Goal: Book appointment/travel/reservation

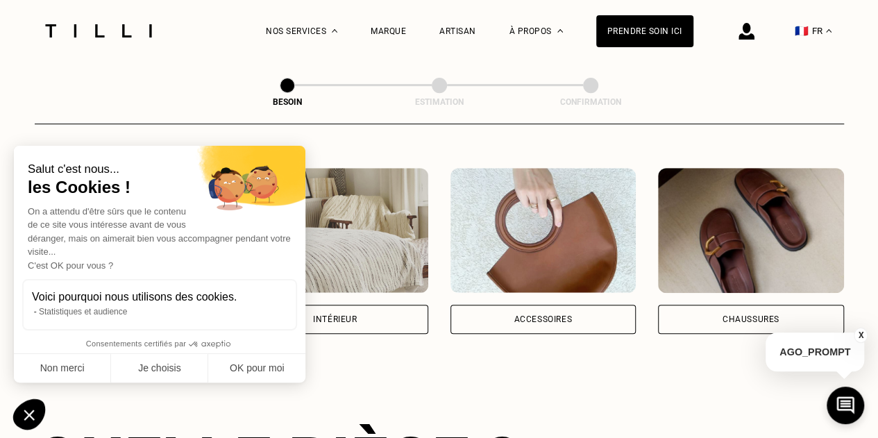
scroll to position [230, 0]
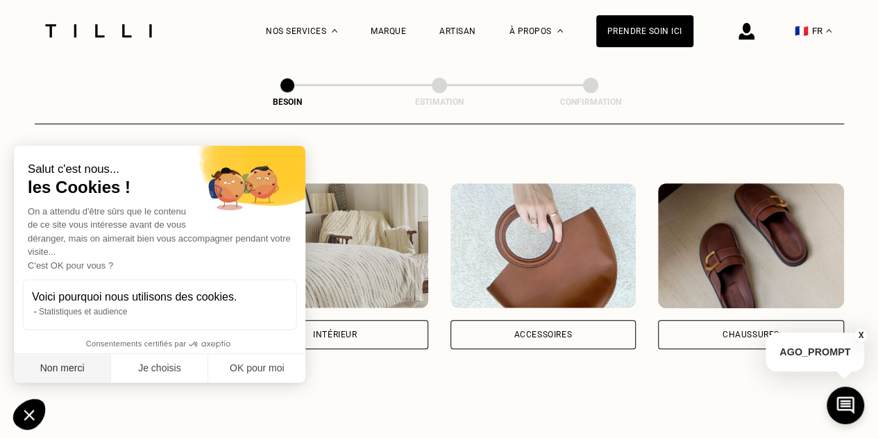
click at [74, 370] on button "Non merci" at bounding box center [62, 368] width 97 height 29
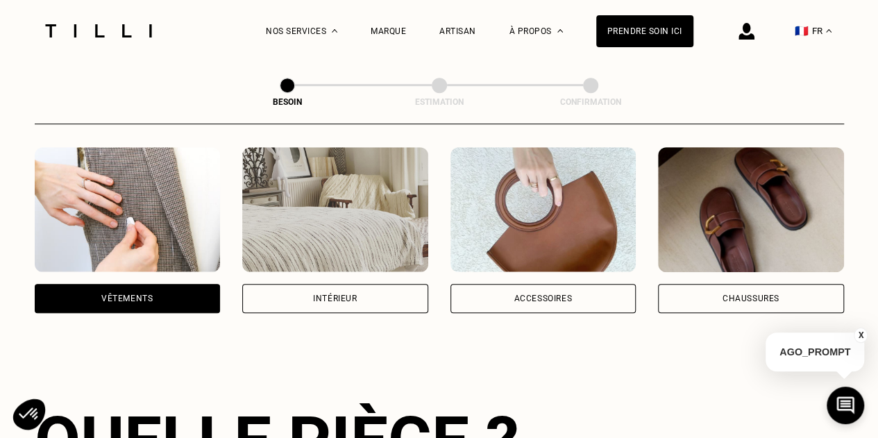
scroll to position [267, 0]
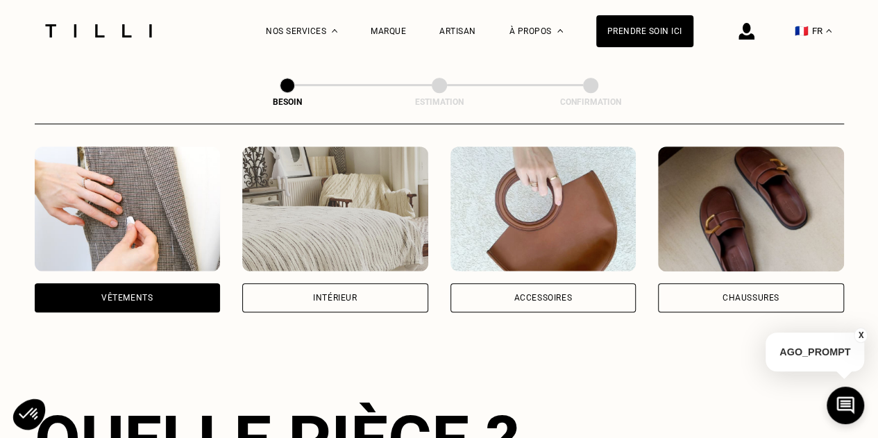
click at [545, 238] on img at bounding box center [543, 208] width 186 height 125
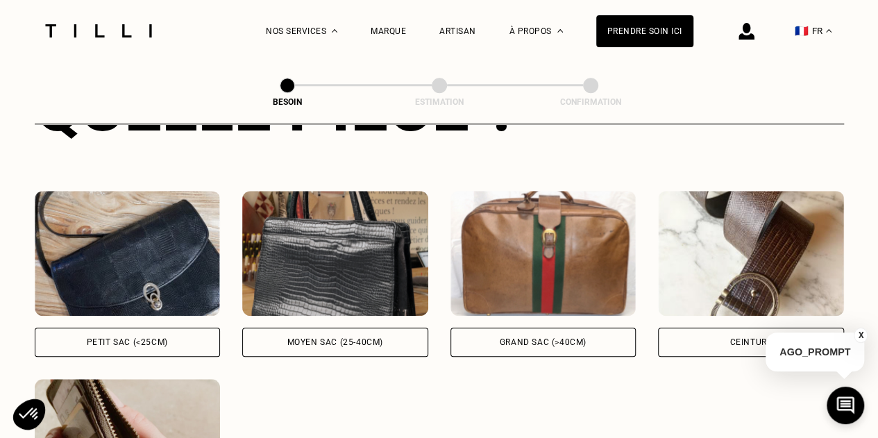
scroll to position [601, 0]
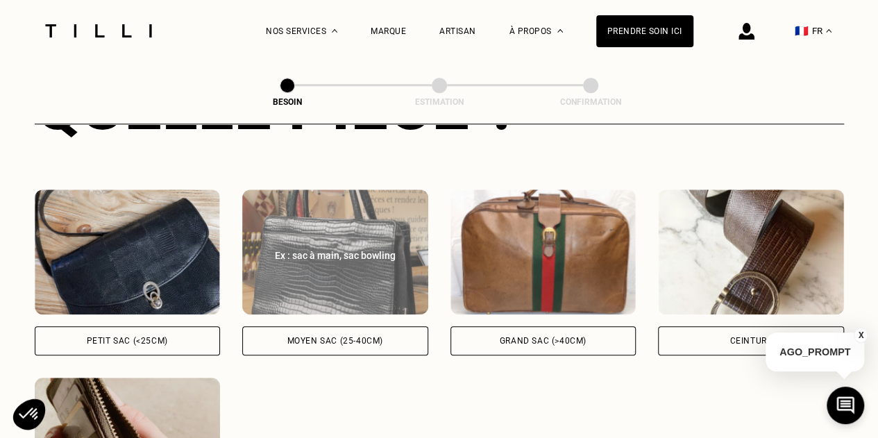
click at [343, 248] on div "Ex : sac à main, sac bowling" at bounding box center [334, 255] width 155 height 14
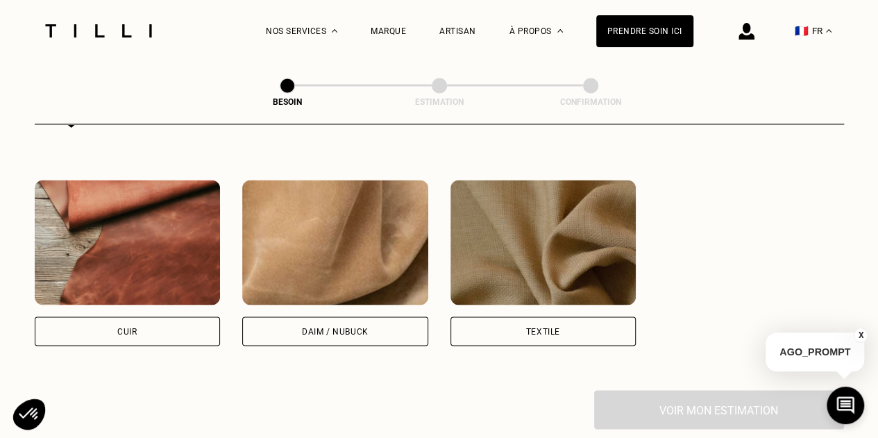
scroll to position [1177, 0]
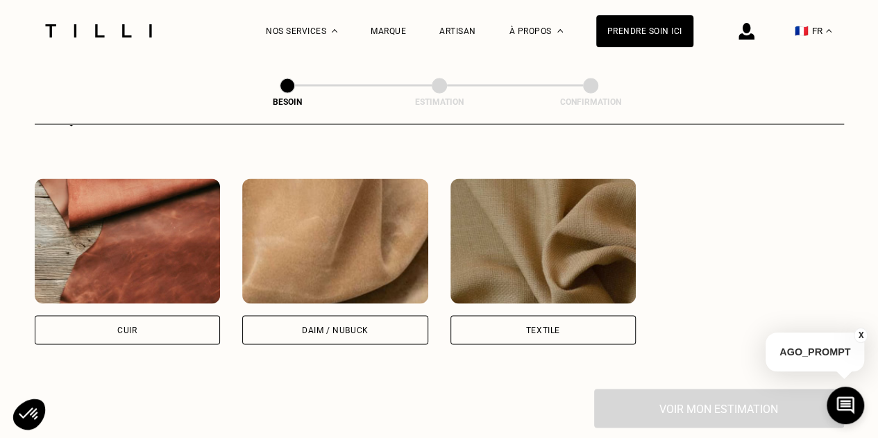
click at [154, 232] on img at bounding box center [128, 240] width 186 height 125
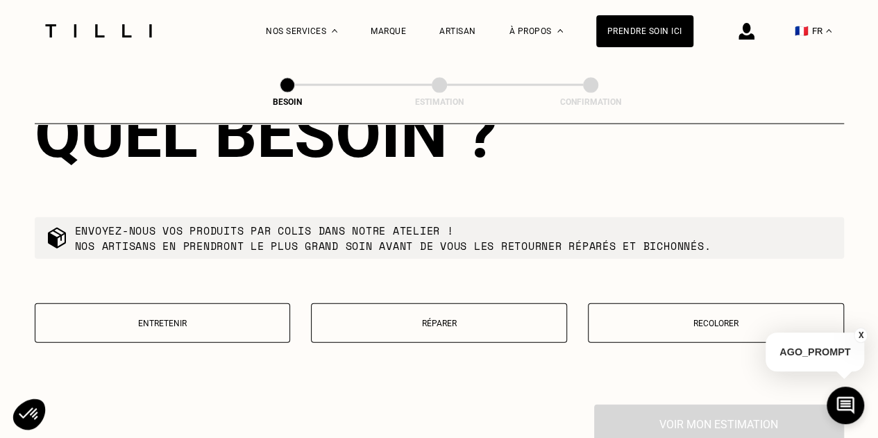
scroll to position [1552, 0]
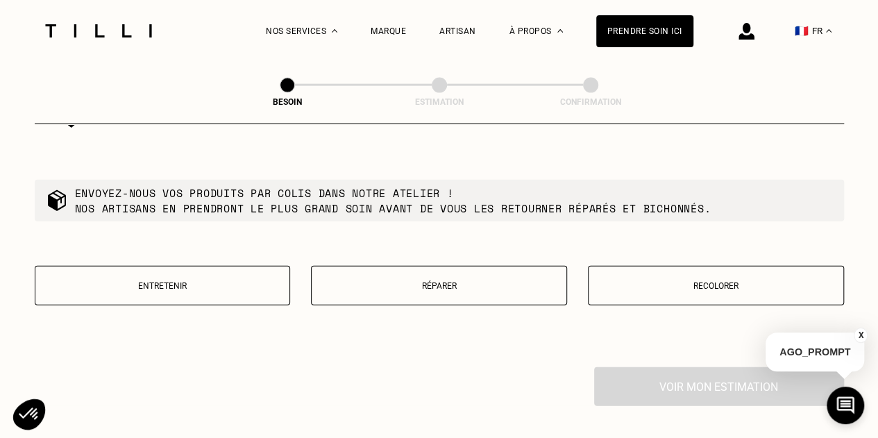
click at [473, 281] on p "Réparer" at bounding box center [439, 286] width 241 height 10
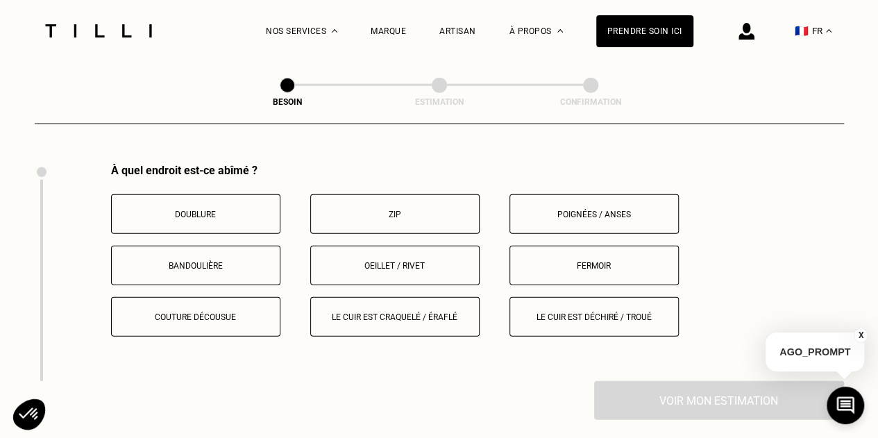
scroll to position [1756, 0]
click at [179, 261] on p "Bandoulière" at bounding box center [196, 266] width 154 height 10
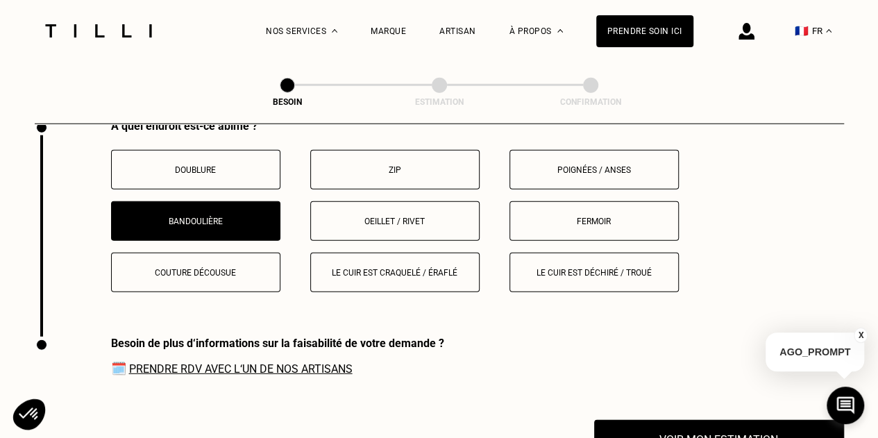
scroll to position [1799, 0]
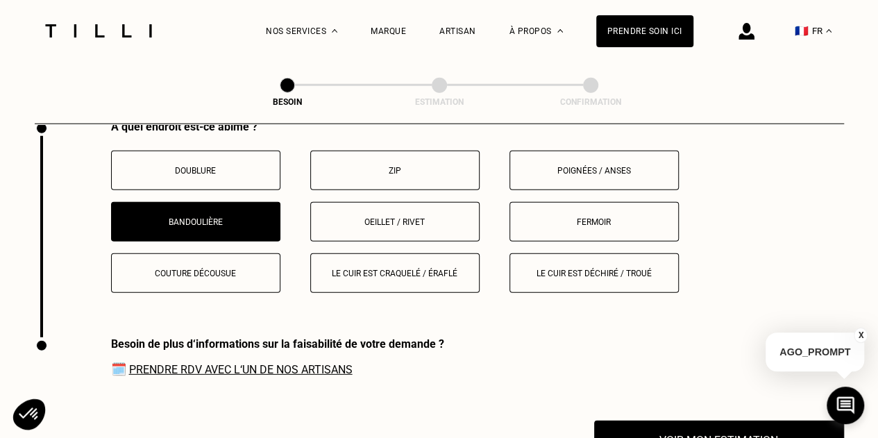
click at [393, 217] on p "Oeillet / rivet" at bounding box center [395, 222] width 154 height 10
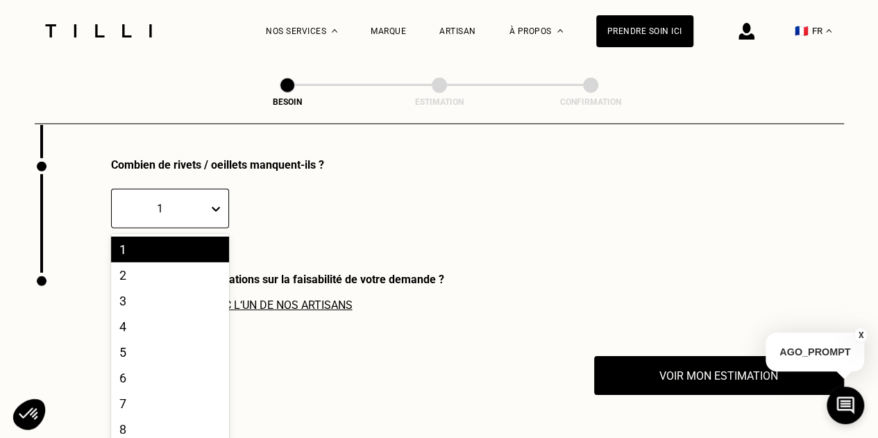
scroll to position [1979, 0]
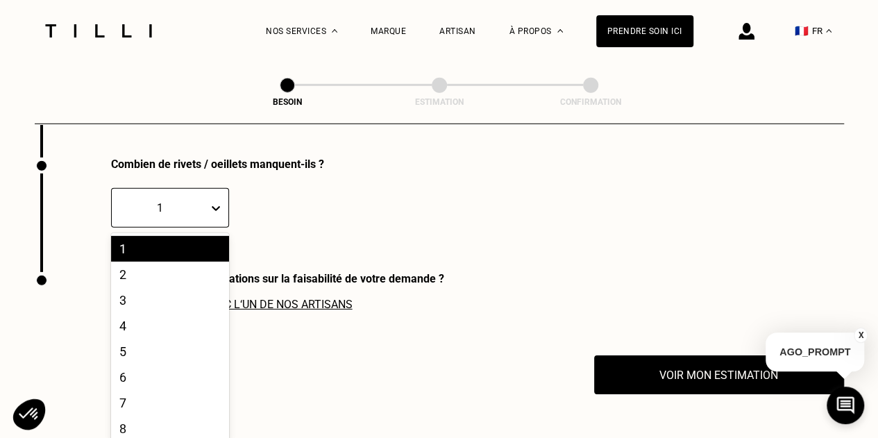
click at [209, 204] on icon at bounding box center [216, 208] width 14 height 14
click at [183, 269] on div "2" at bounding box center [170, 275] width 118 height 26
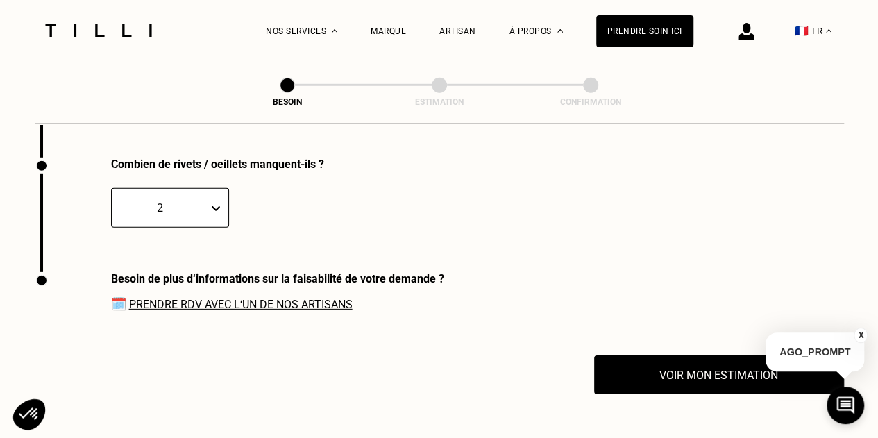
click at [315, 298] on link "Prendre RDV avec l‘un de nos artisans" at bounding box center [240, 304] width 223 height 13
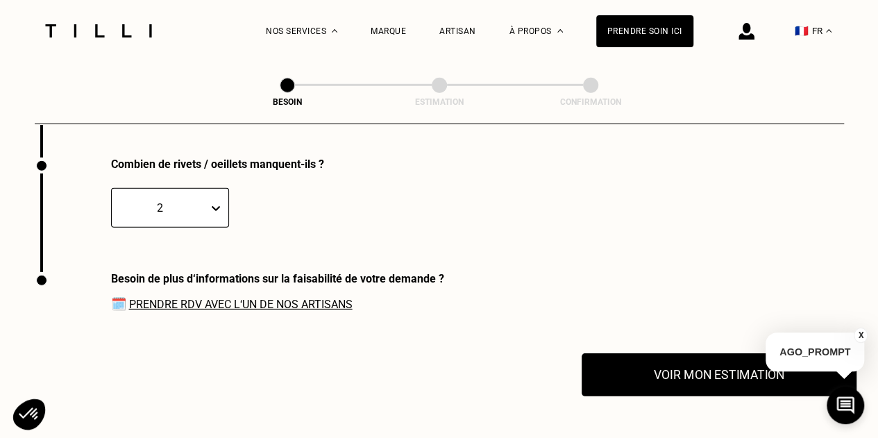
click at [676, 360] on button "Voir mon estimation" at bounding box center [719, 374] width 275 height 43
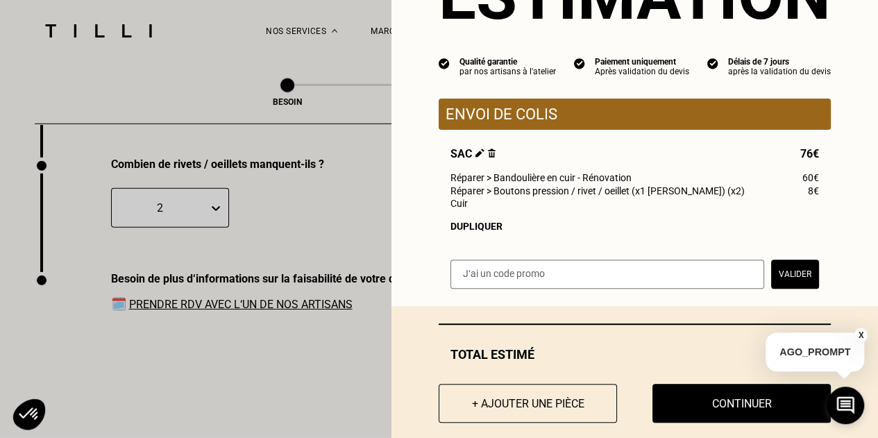
scroll to position [112, 0]
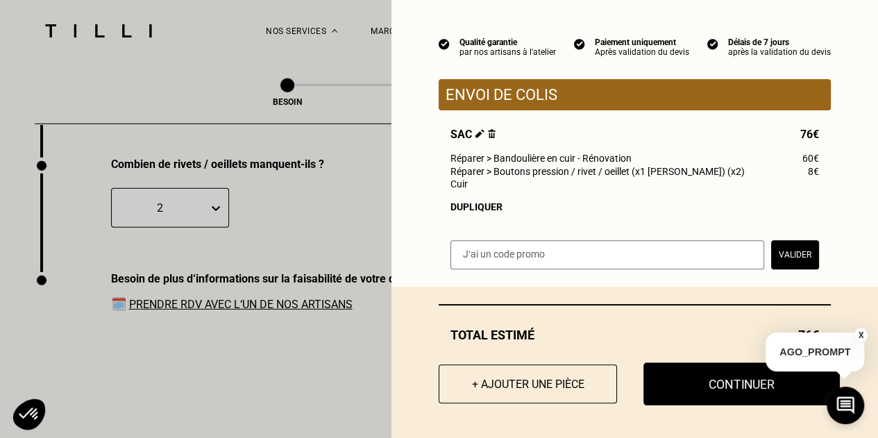
click at [693, 382] on button "Continuer" at bounding box center [741, 383] width 196 height 43
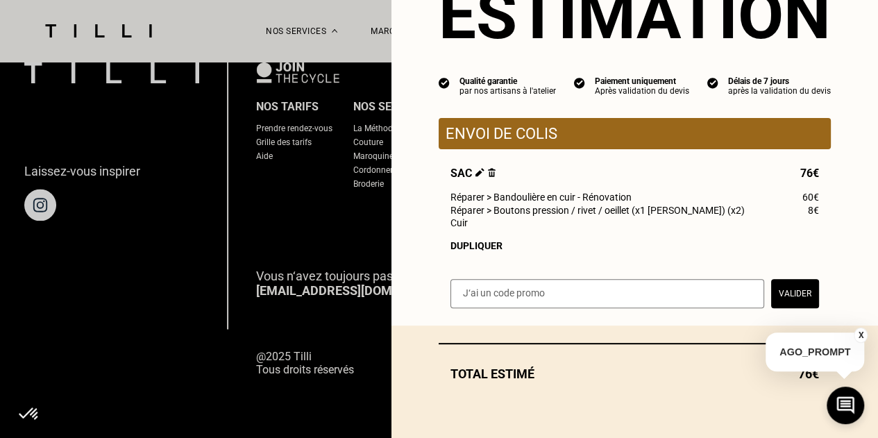
select select "FR"
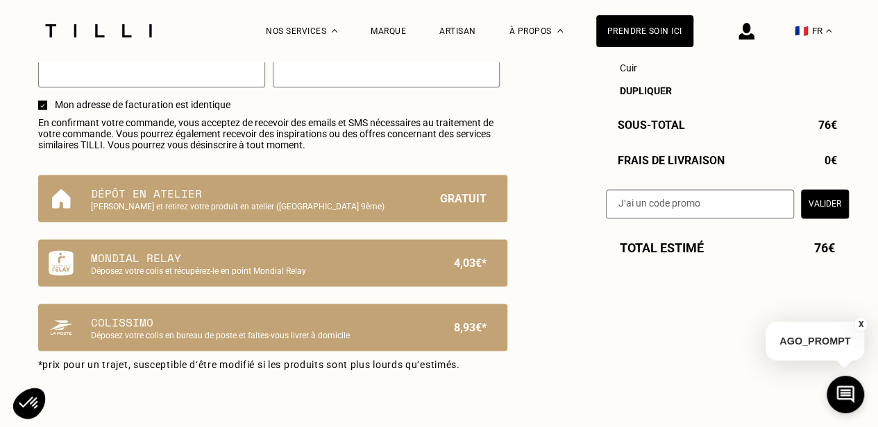
scroll to position [866, 0]
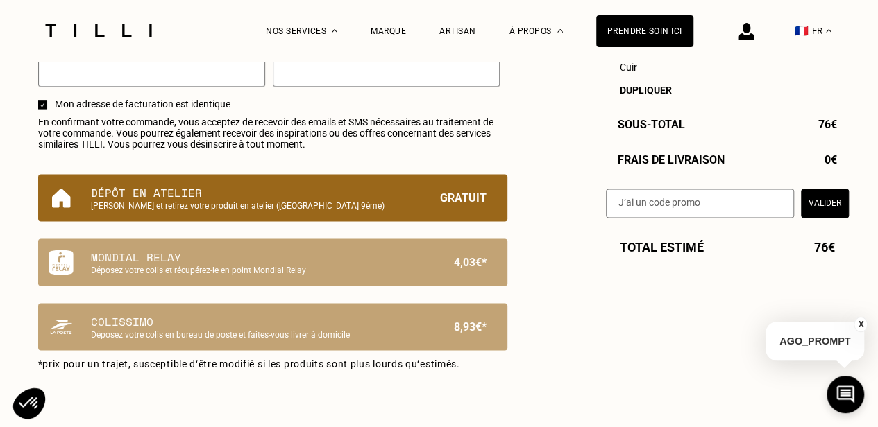
click at [206, 194] on p "Dépôt en atelier" at bounding box center [249, 193] width 316 height 17
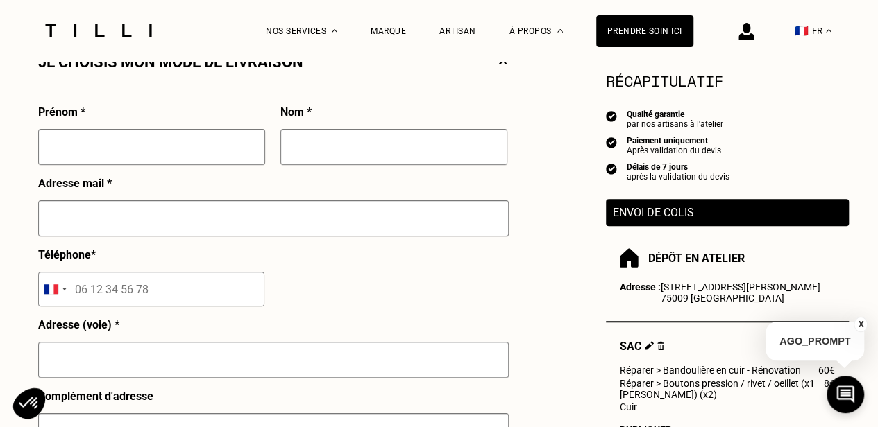
scroll to position [339, 0]
click at [114, 142] on input "text" at bounding box center [151, 146] width 227 height 36
type input "Margaux"
type input "[PERSON_NAME]"
type input "[EMAIL_ADDRESS][DOMAIN_NAME]"
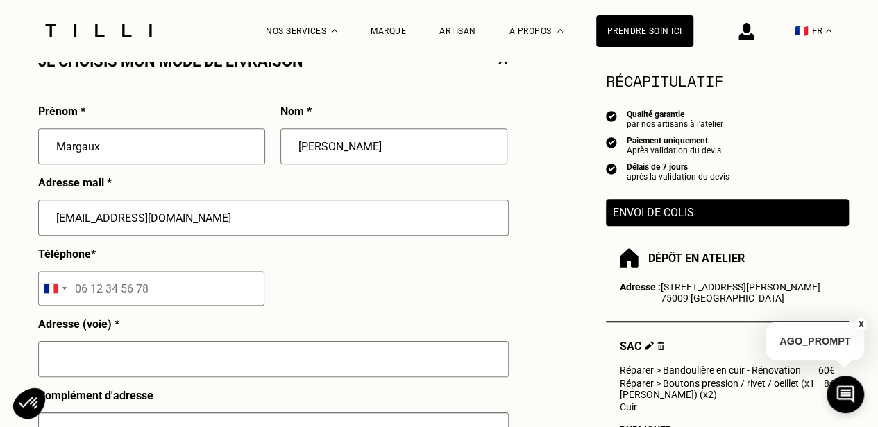
type input "06 31 56 41 96"
type input "[STREET_ADDRESS] Cedex 09"
type input "75446"
type input "[GEOGRAPHIC_DATA]"
drag, startPoint x: 232, startPoint y: 224, endPoint x: 37, endPoint y: 238, distance: 194.8
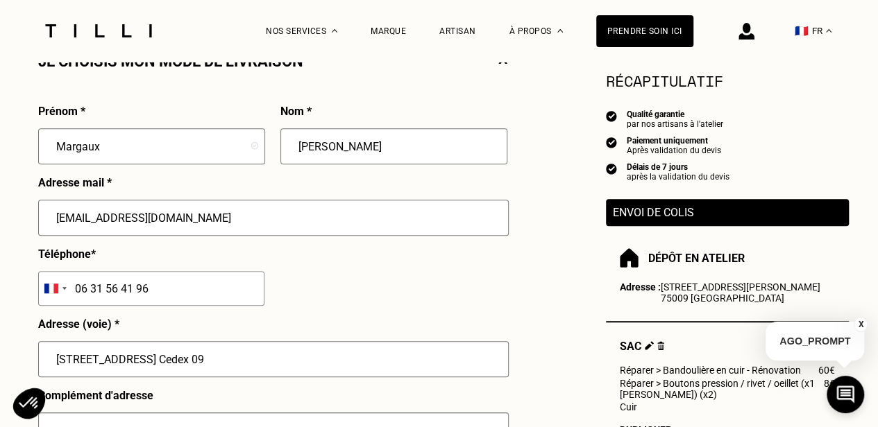
click at [38, 238] on div "[EMAIL_ADDRESS][DOMAIN_NAME]" at bounding box center [273, 224] width 471 height 48
type input "[EMAIL_ADDRESS][PERSON_NAME][DOMAIN_NAME]"
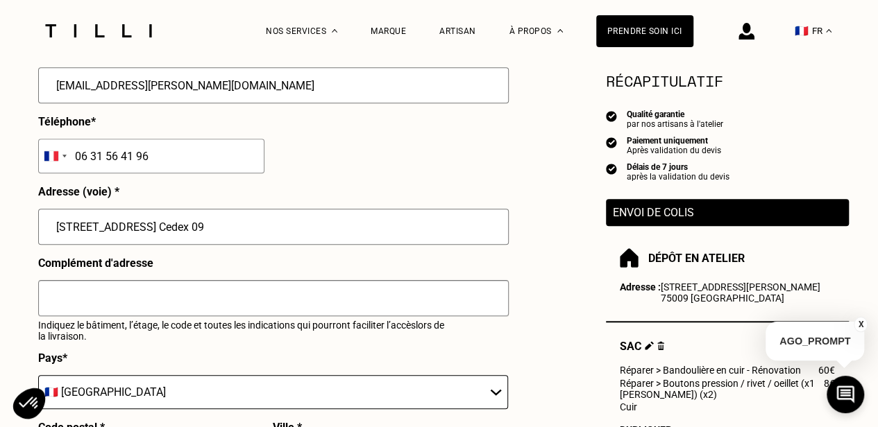
scroll to position [473, 0]
drag, startPoint x: 373, startPoint y: 233, endPoint x: 18, endPoint y: 234, distance: 354.6
click at [18, 234] on div "Besoin Estimation Confirmation Estimation Récapitulatif Qualité garantie par no…" at bounding box center [439, 381] width 998 height 1585
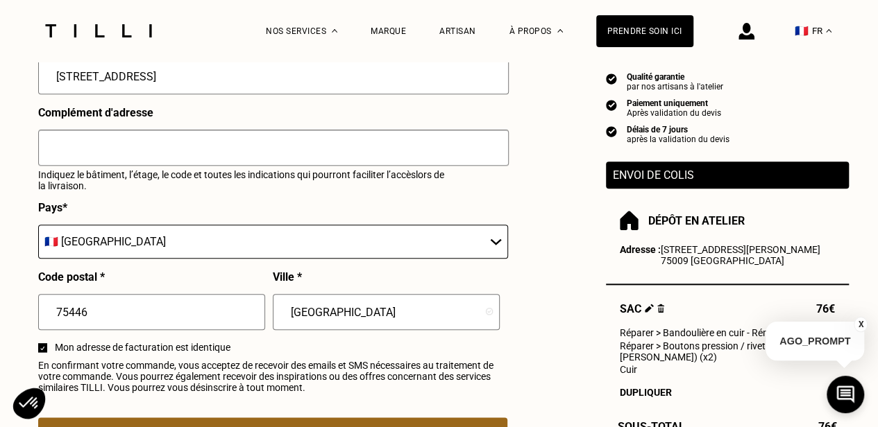
scroll to position [623, 0]
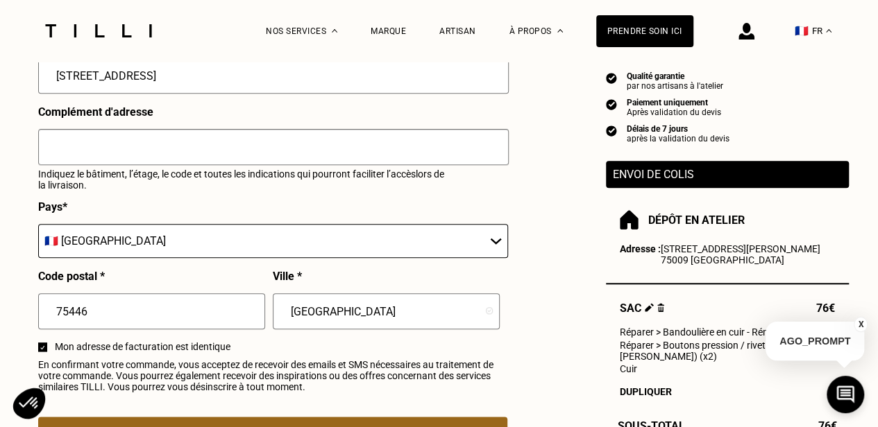
type input "[STREET_ADDRESS]"
click at [112, 321] on input "75446" at bounding box center [151, 312] width 227 height 36
type input "7544"
type input "[GEOGRAPHIC_DATA]"
type input "75014"
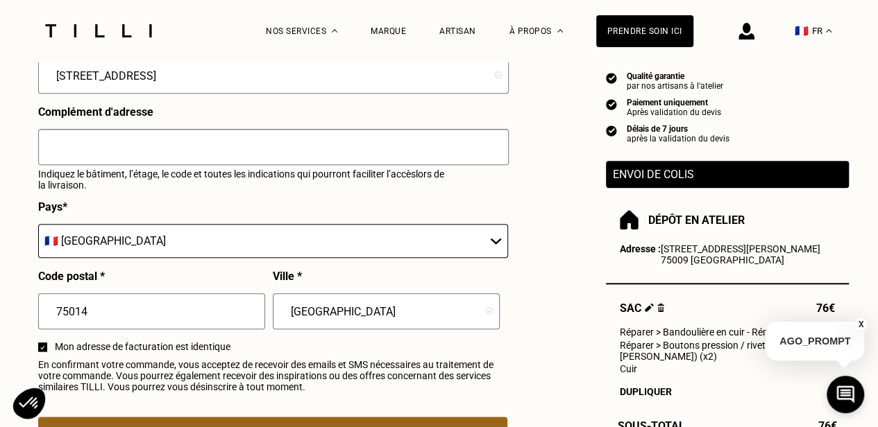
click at [58, 248] on select "🇩🇪 [GEOGRAPHIC_DATA] 🇦🇹 [GEOGRAPHIC_DATA] 🇧🇪 [GEOGRAPHIC_DATA] 🇧🇬 Bulgarie 🇨🇾 C…" at bounding box center [273, 241] width 470 height 34
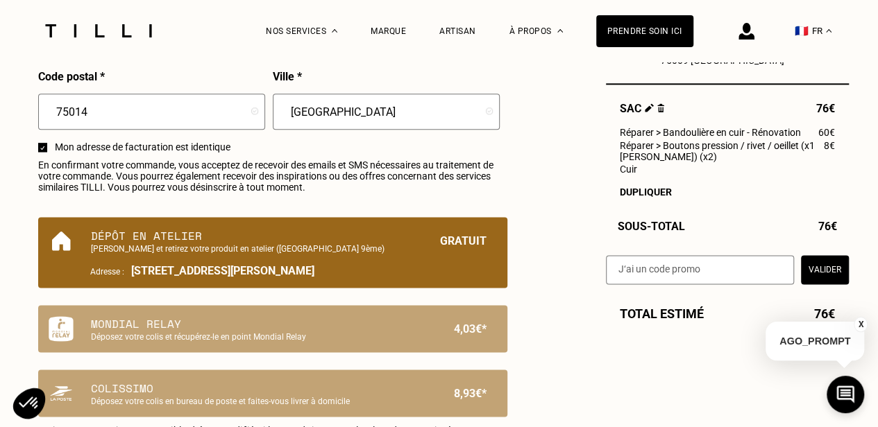
scroll to position [824, 0]
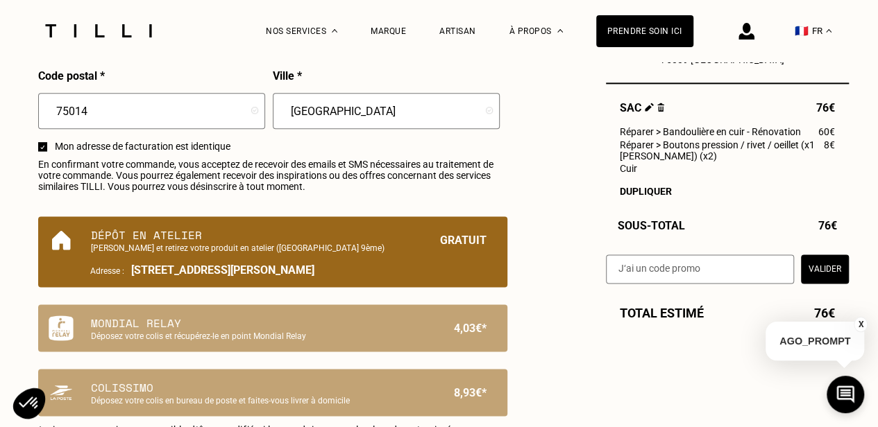
click at [262, 253] on p "[PERSON_NAME] et retirez votre produit en atelier ([GEOGRAPHIC_DATA] 9ème)" at bounding box center [249, 249] width 316 height 10
click at [468, 246] on p "Gratuit" at bounding box center [463, 240] width 46 height 26
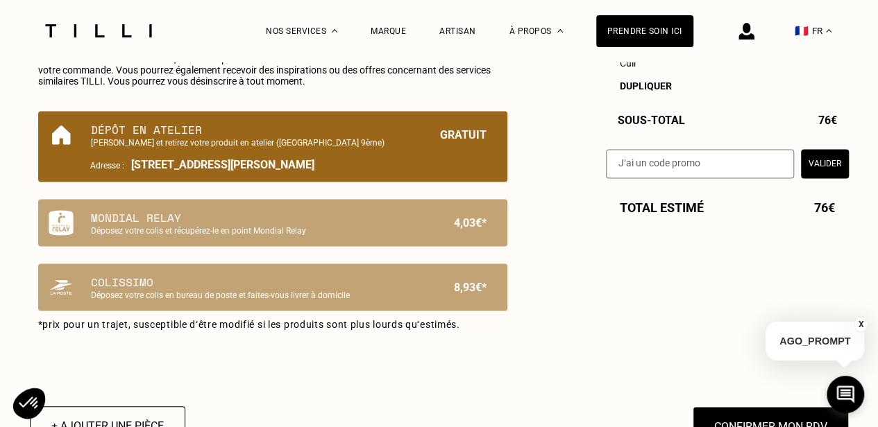
scroll to position [930, 0]
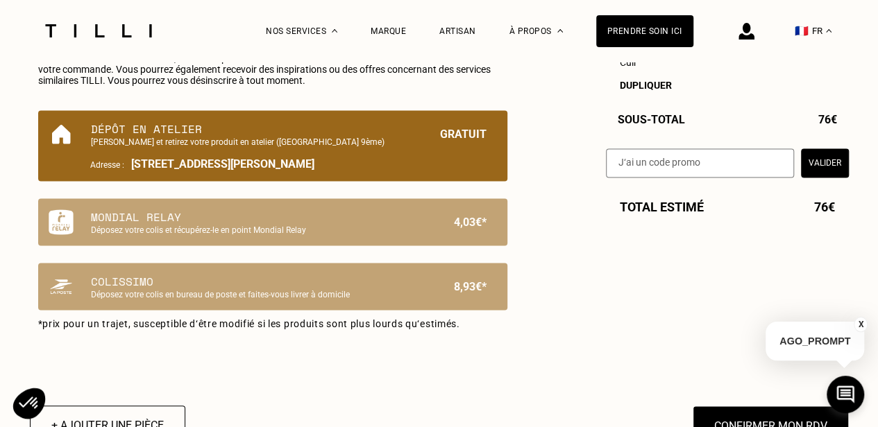
click at [832, 171] on button "Valider" at bounding box center [825, 163] width 48 height 29
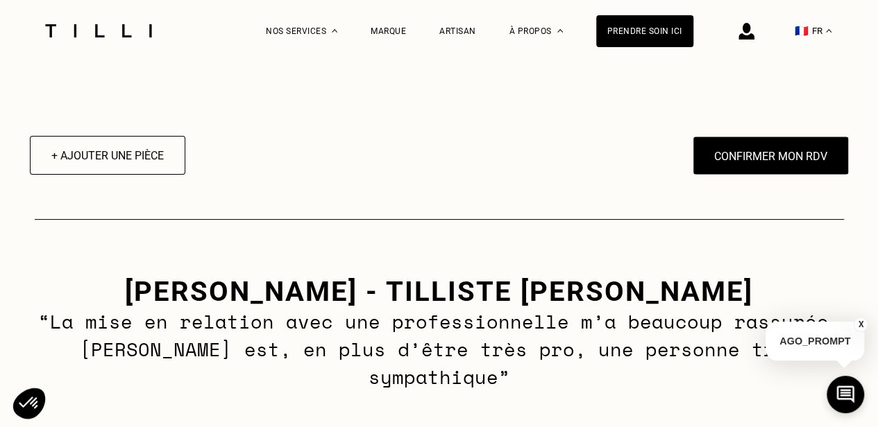
scroll to position [1201, 0]
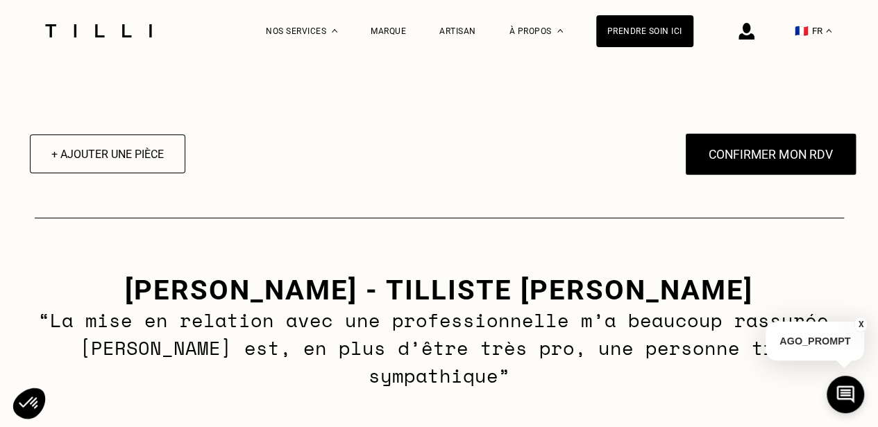
click at [752, 166] on button "Confirmer mon RDV" at bounding box center [770, 154] width 172 height 43
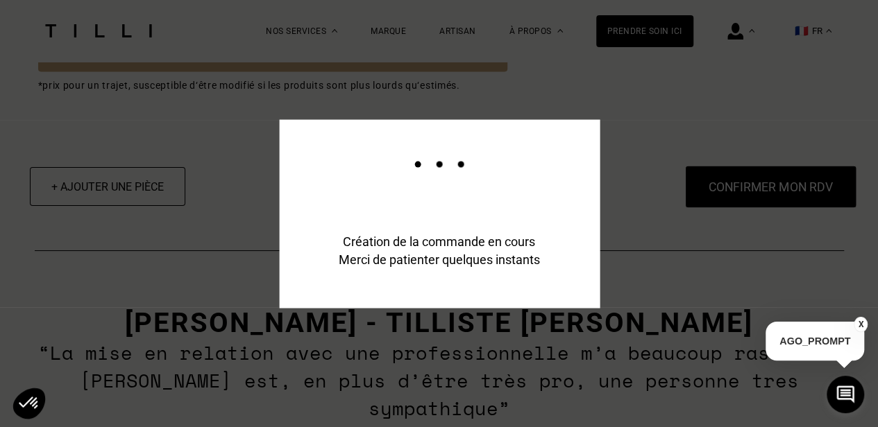
scroll to position [1235, 0]
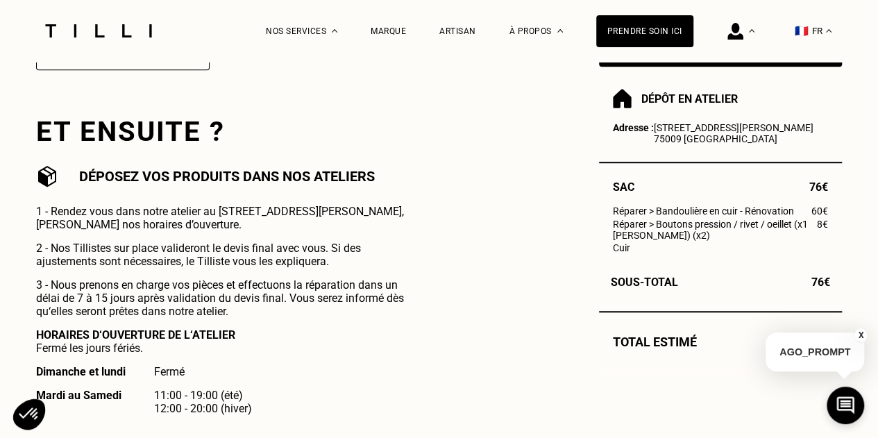
scroll to position [429, 0]
